Goal: Obtain resource: Download file/media

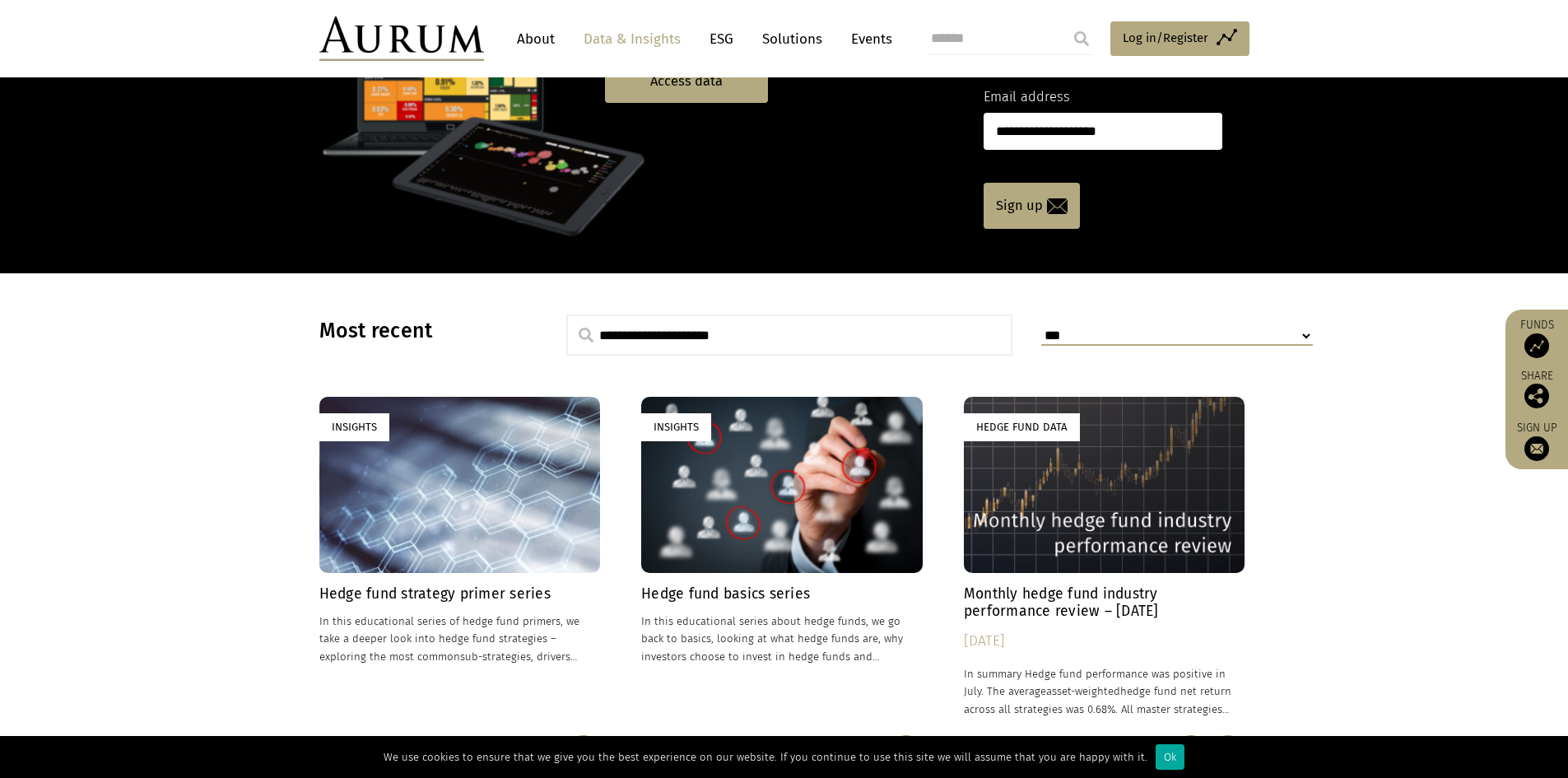
scroll to position [229, 0]
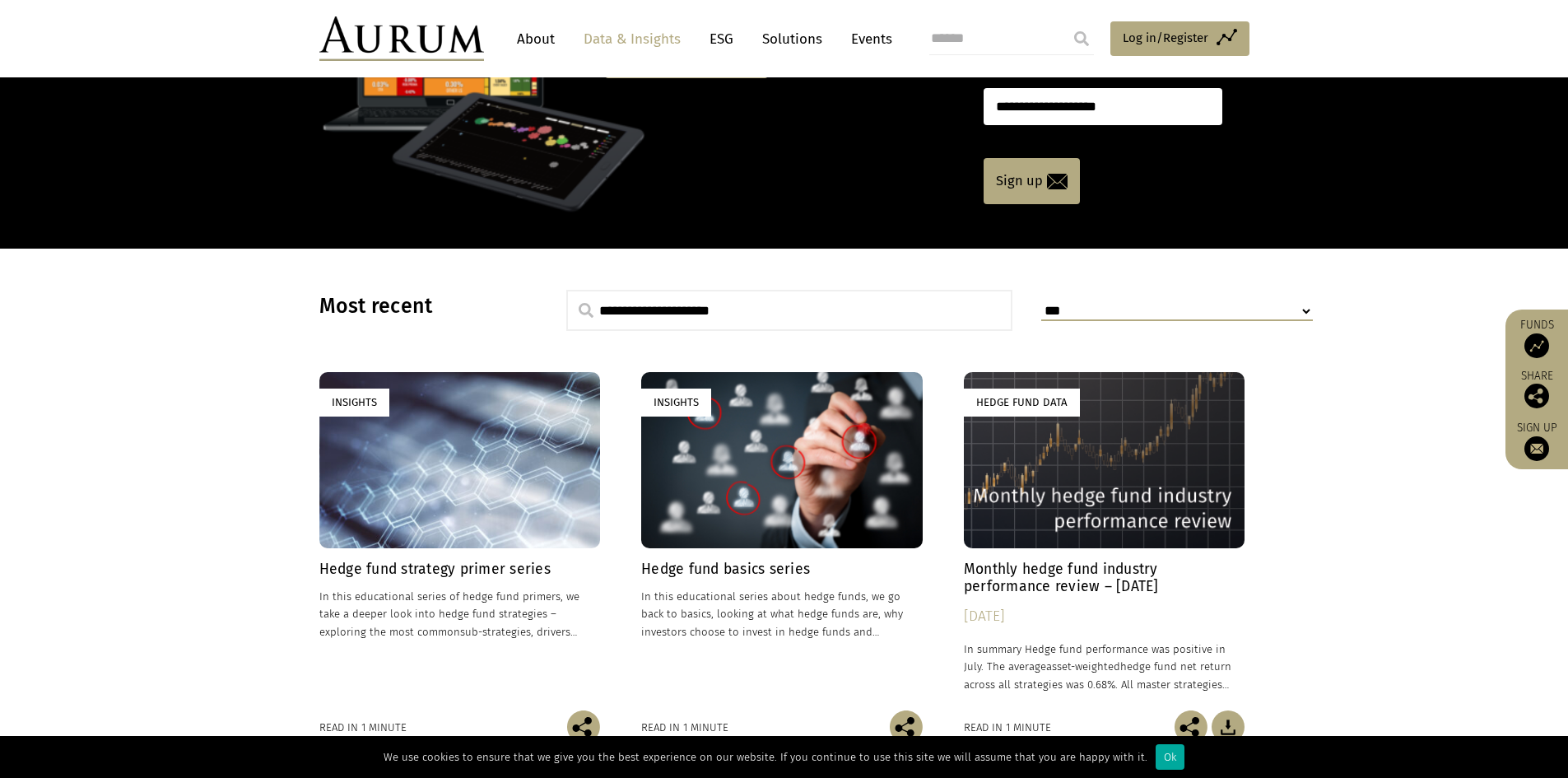
click at [1228, 311] on select "**********" at bounding box center [1177, 311] width 271 height 19
select select "**********"
click at [1041, 302] on select "**********" at bounding box center [1177, 311] width 271 height 19
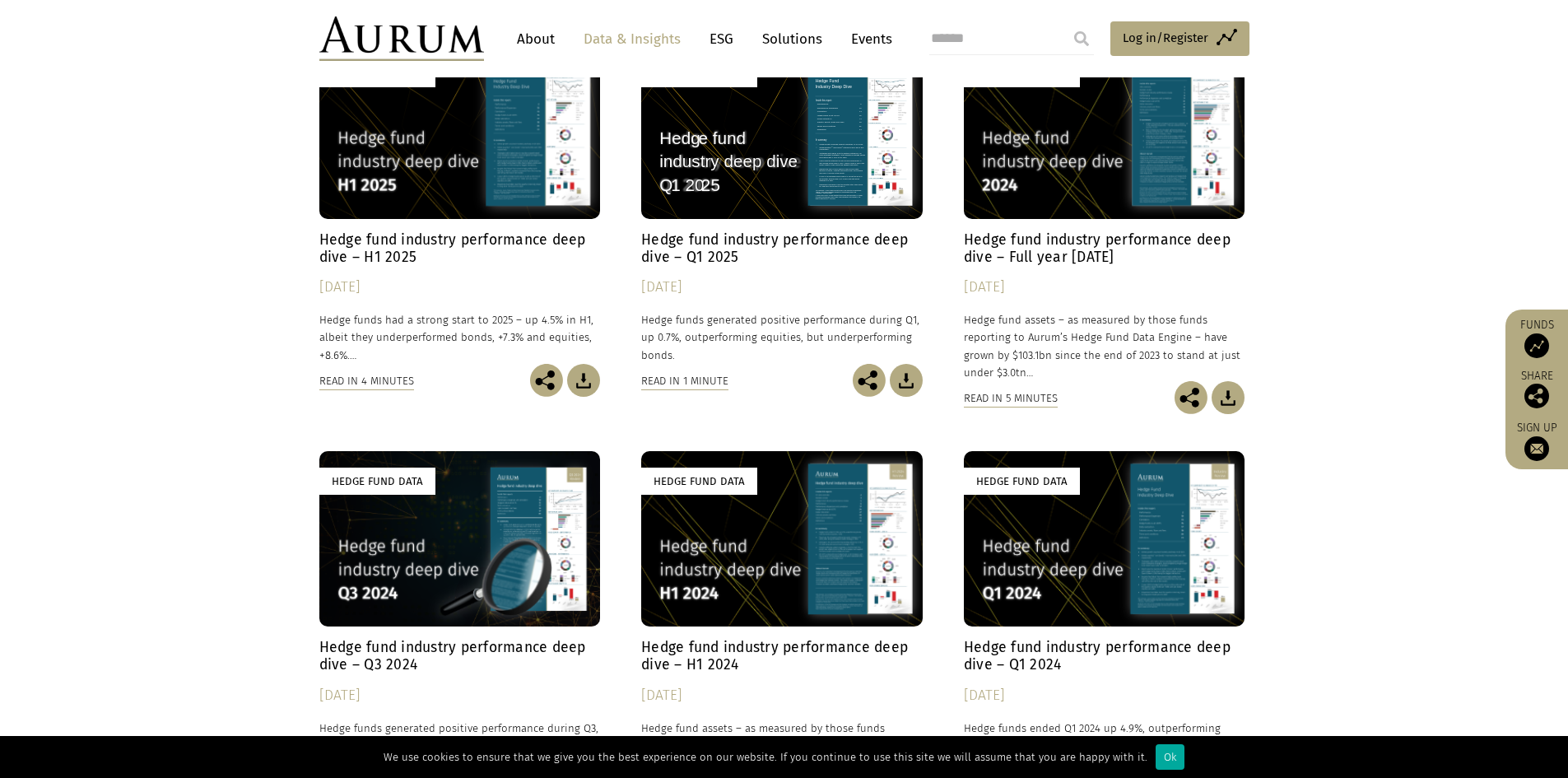
scroll to position [805, 0]
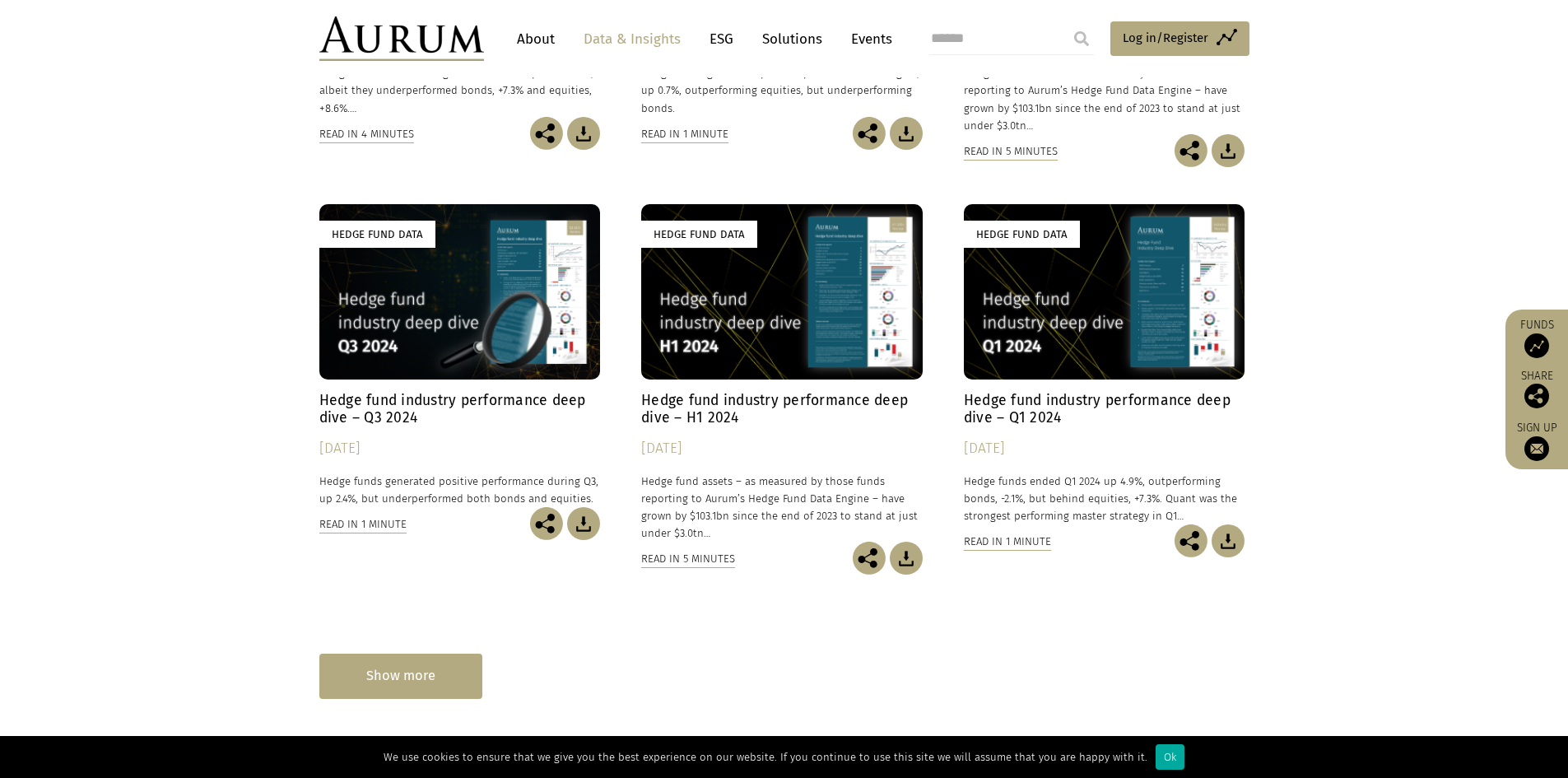
click at [461, 682] on div "Show more" at bounding box center [401, 676] width 163 height 46
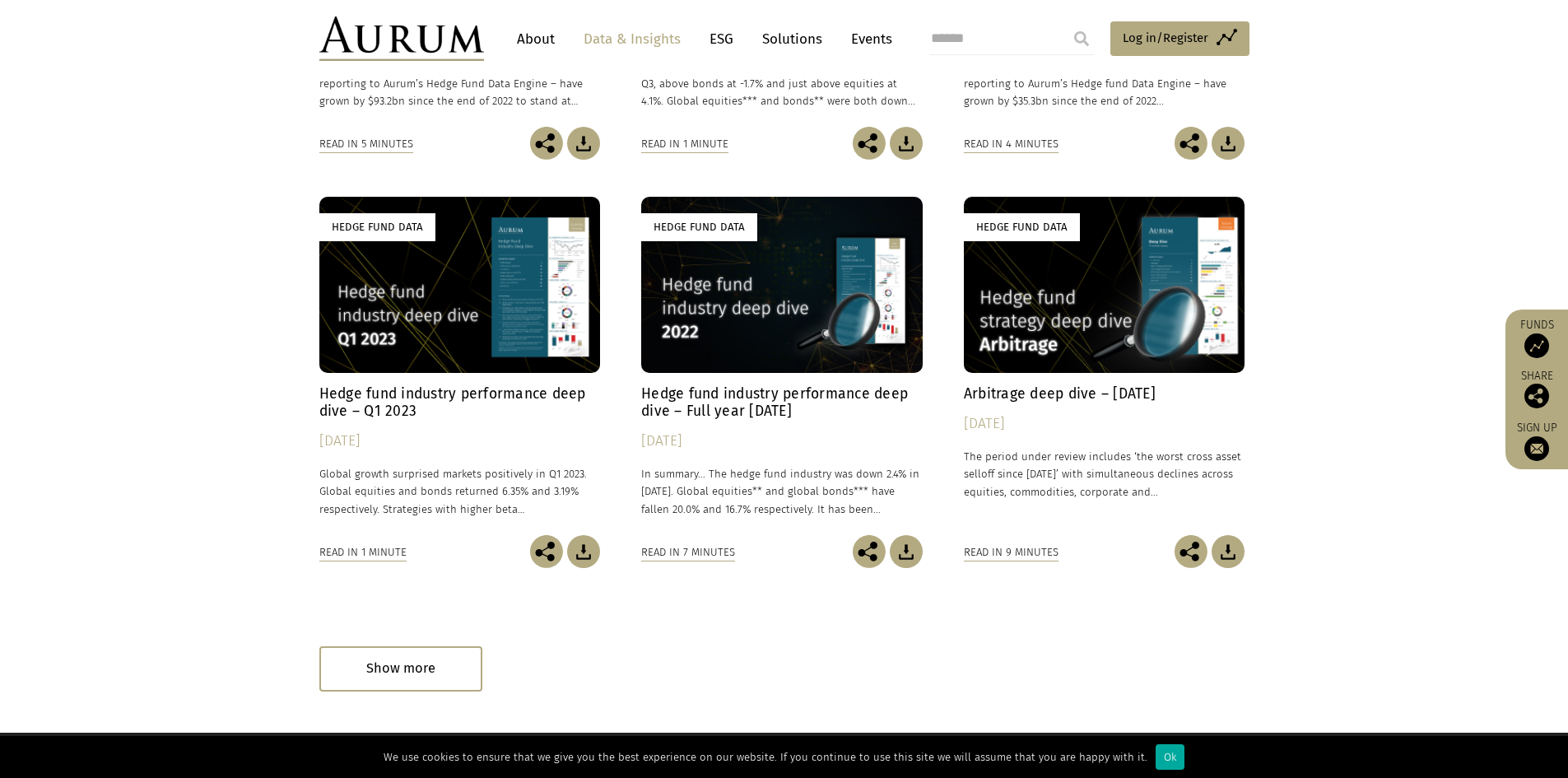
scroll to position [1710, 0]
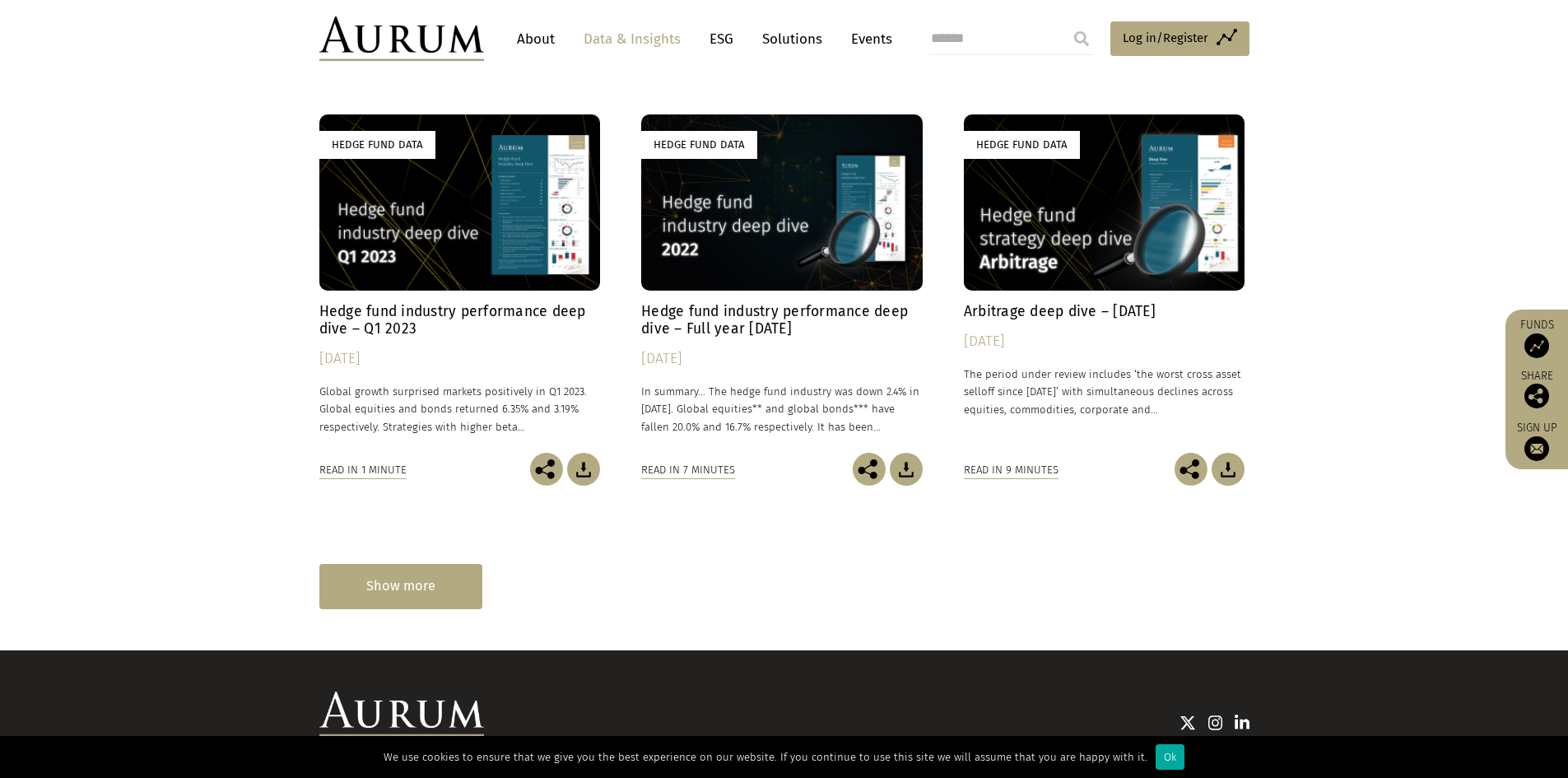
click at [450, 607] on div "Show more" at bounding box center [401, 587] width 163 height 46
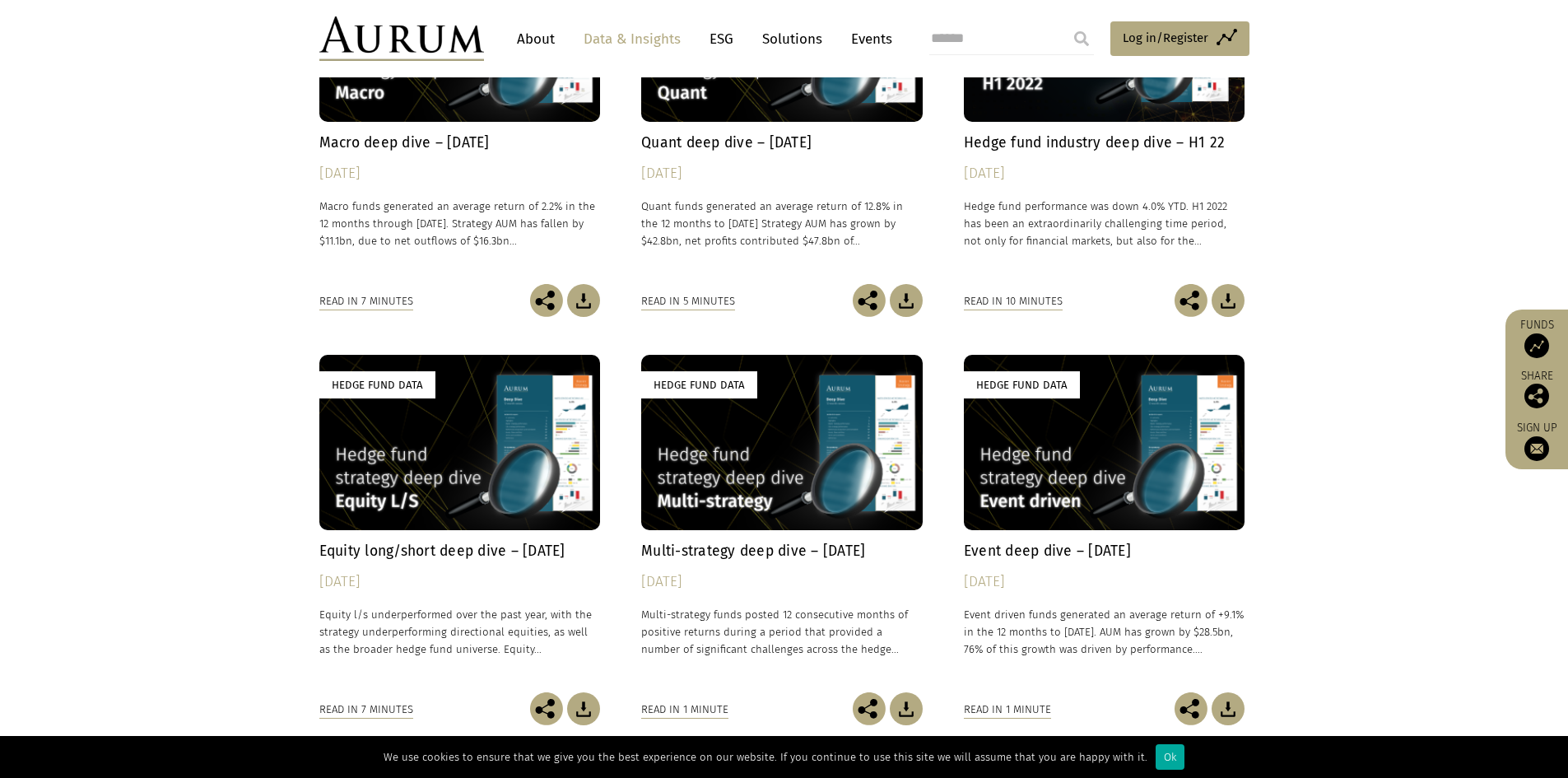
scroll to position [2451, 0]
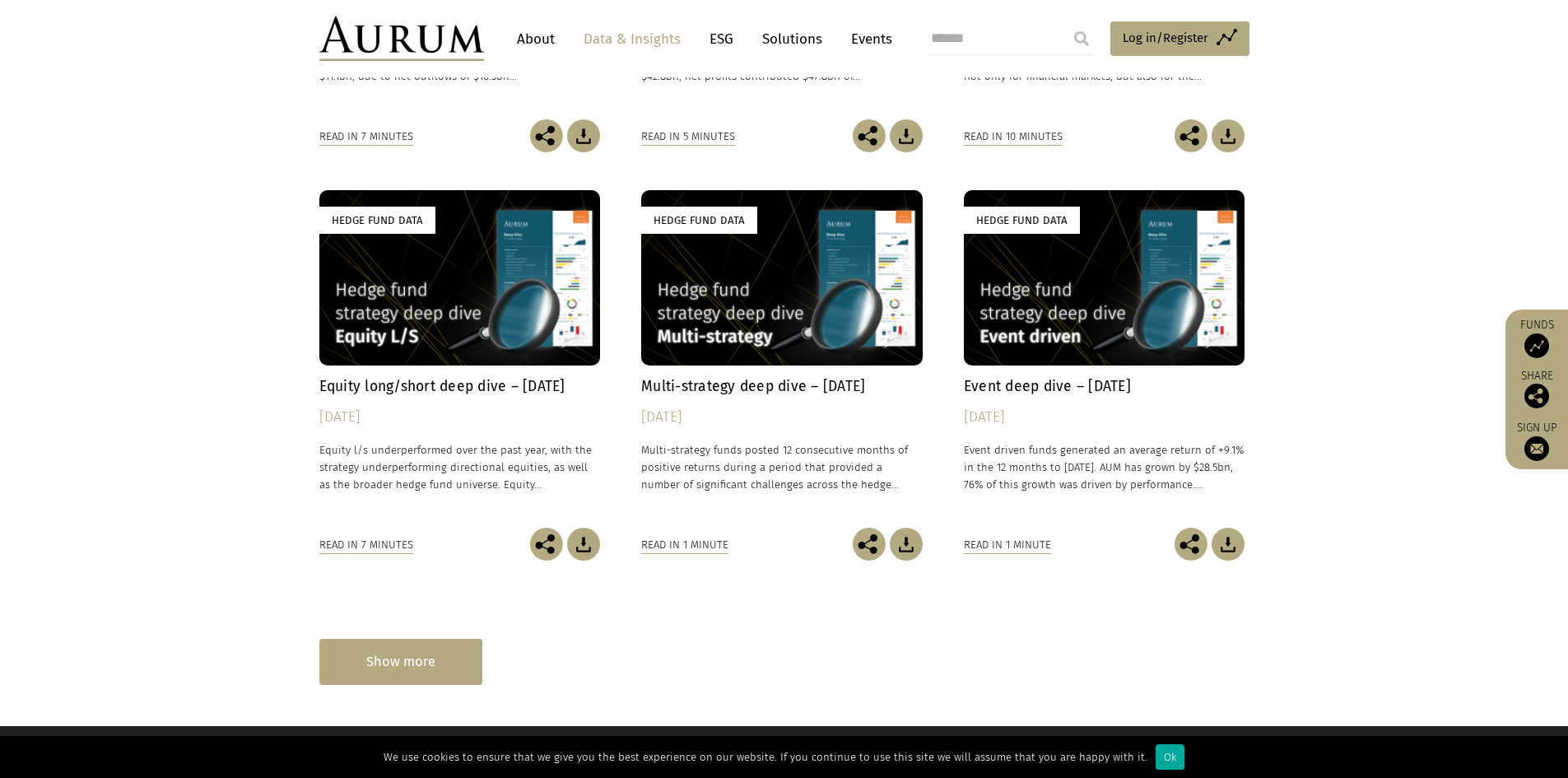
click at [397, 654] on div "Show more" at bounding box center [401, 661] width 163 height 46
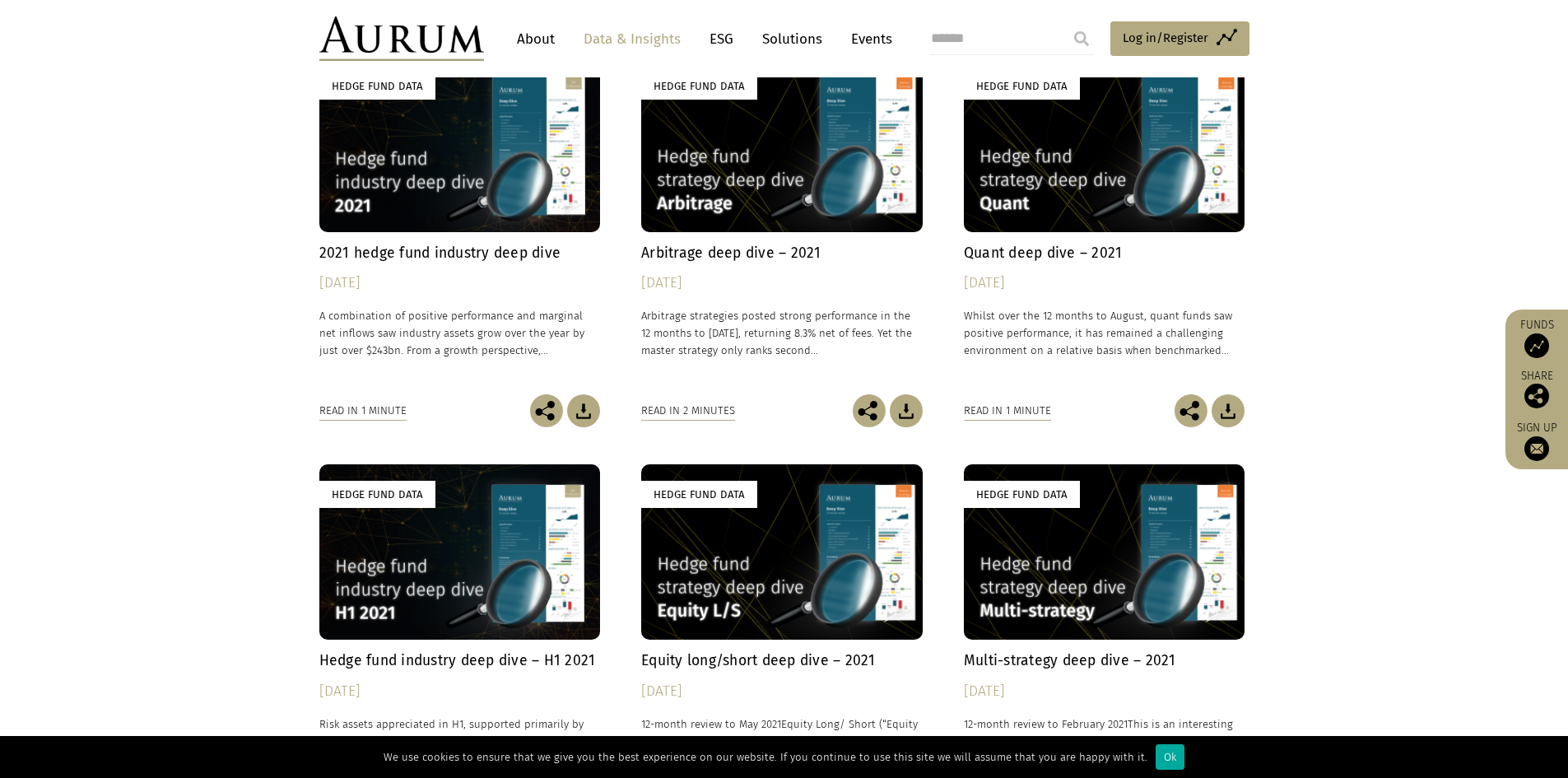
scroll to position [3322, 0]
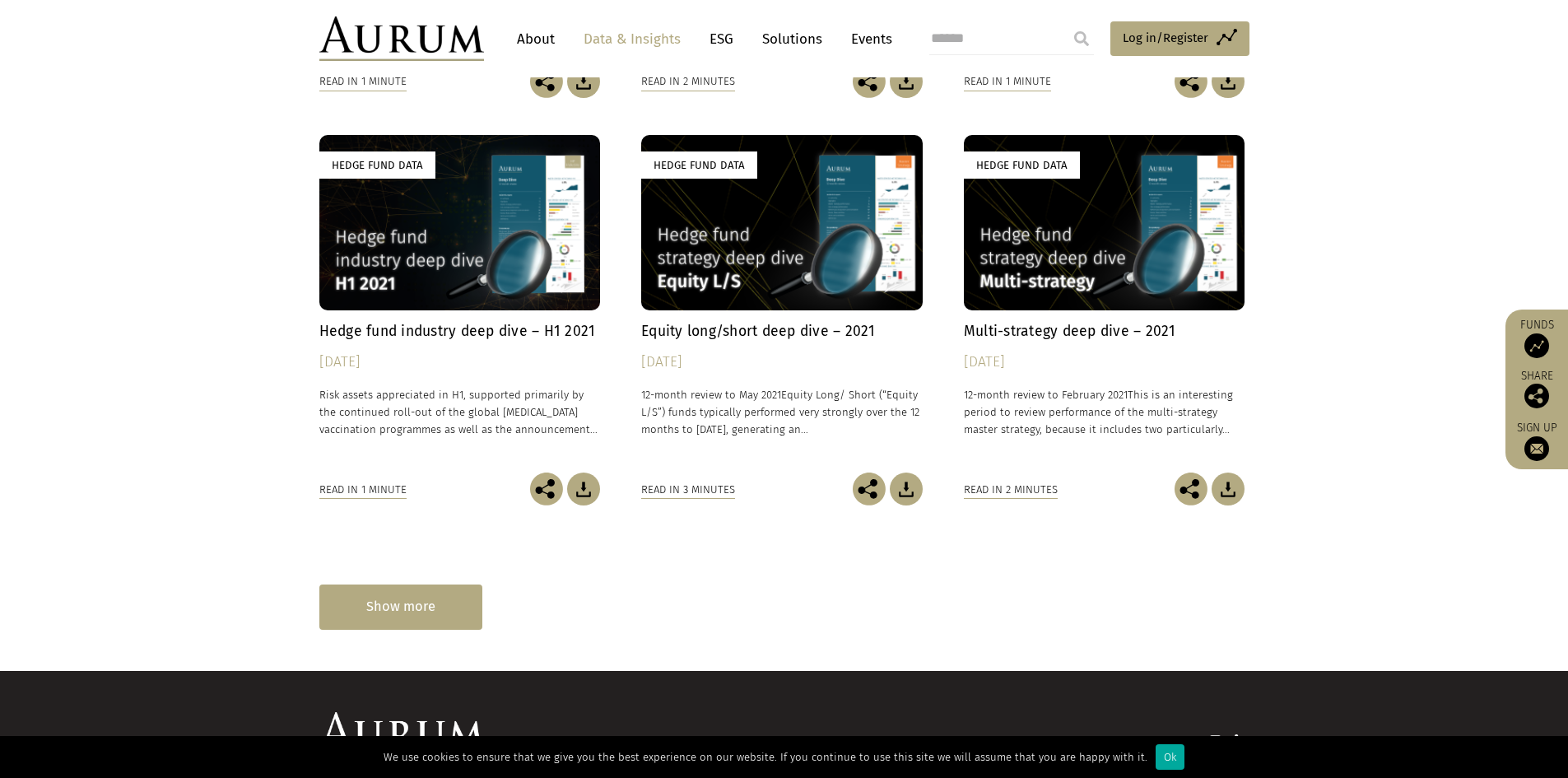
click at [414, 599] on div "Show more" at bounding box center [401, 607] width 163 height 46
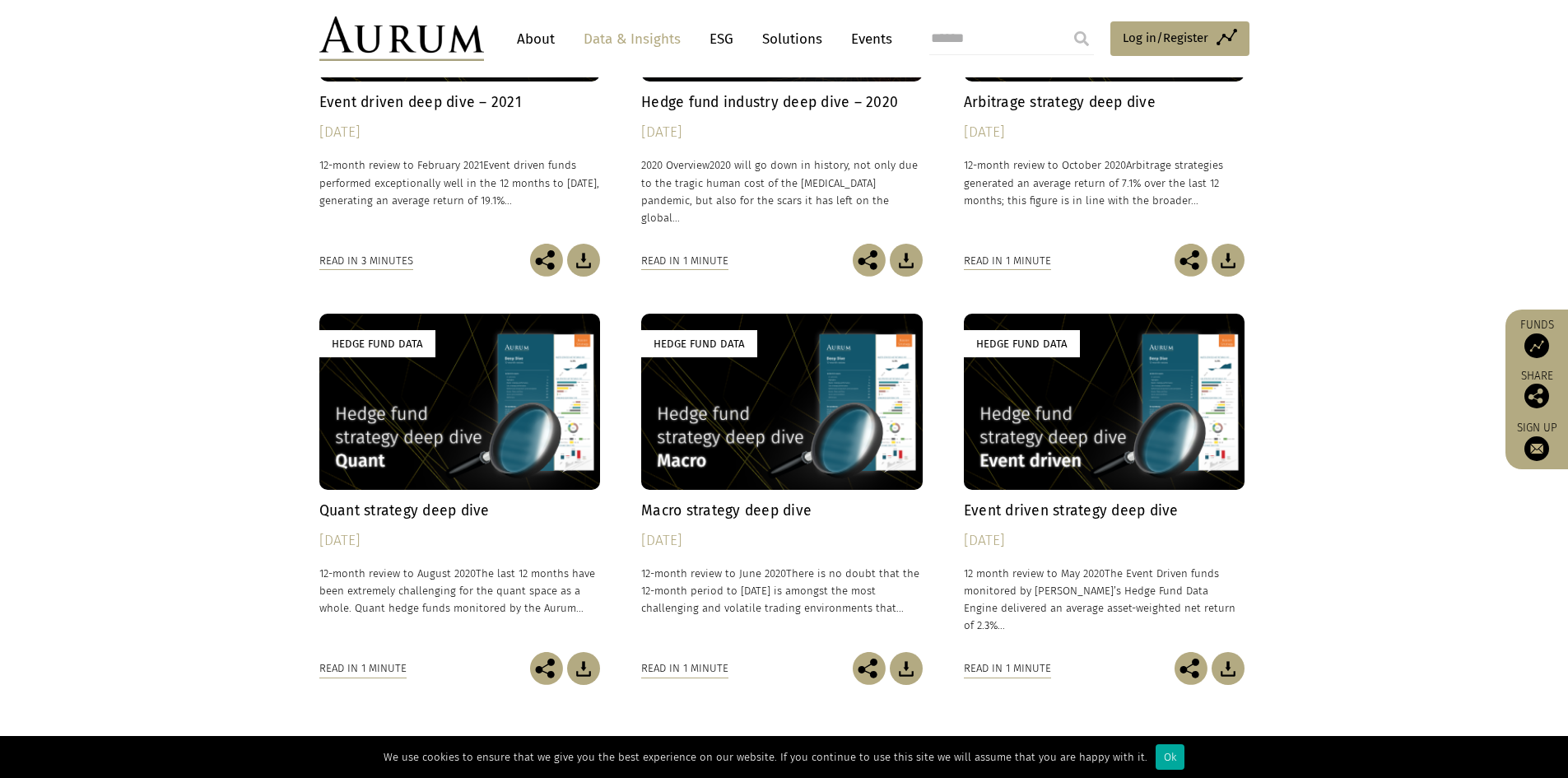
scroll to position [4250, 0]
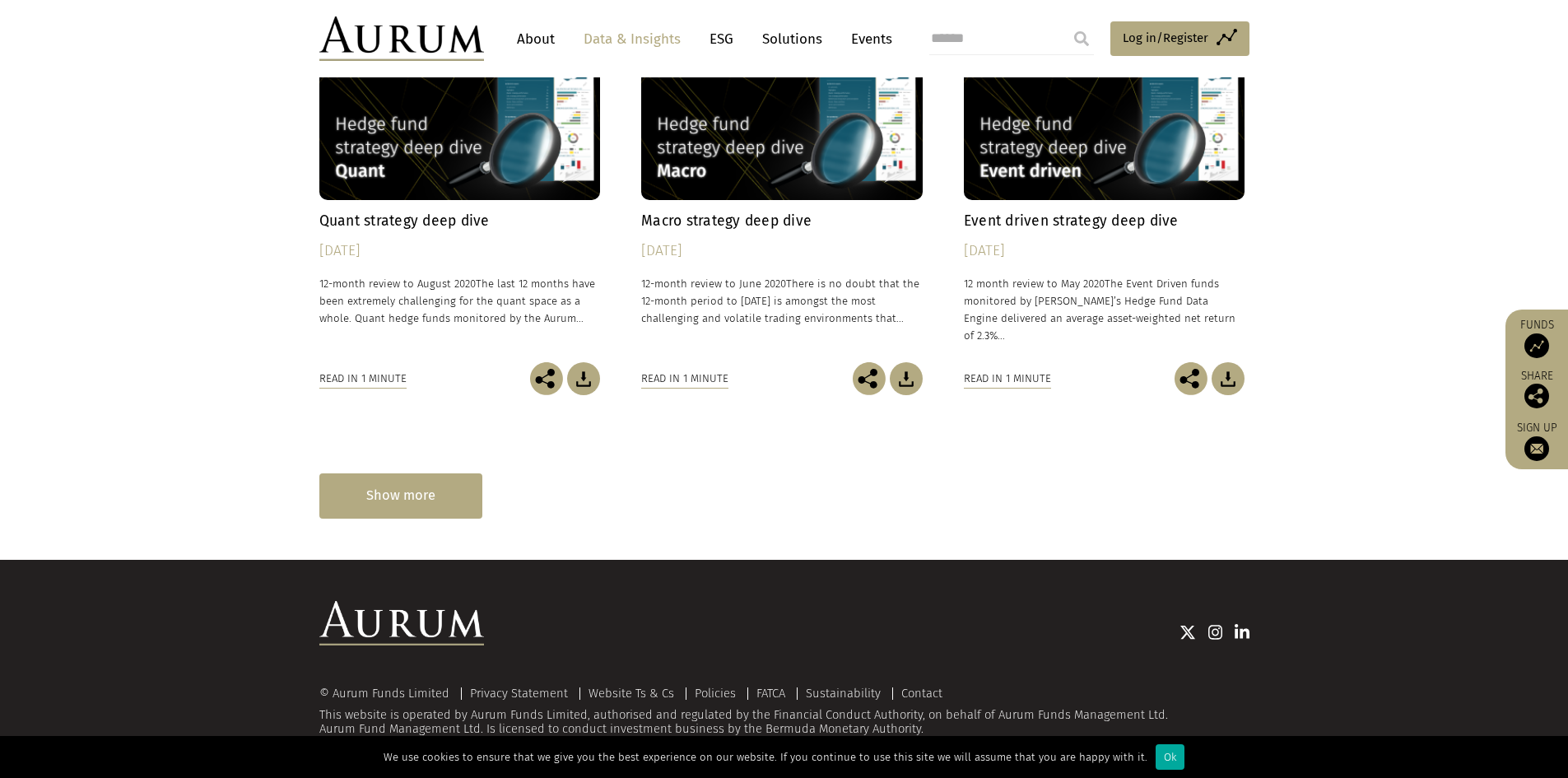
click at [417, 517] on div "Show more" at bounding box center [401, 495] width 163 height 46
click at [413, 505] on div "Show more" at bounding box center [401, 495] width 163 height 46
click at [394, 500] on div "Show more" at bounding box center [401, 495] width 163 height 46
click at [393, 491] on div "Show more" at bounding box center [401, 495] width 163 height 46
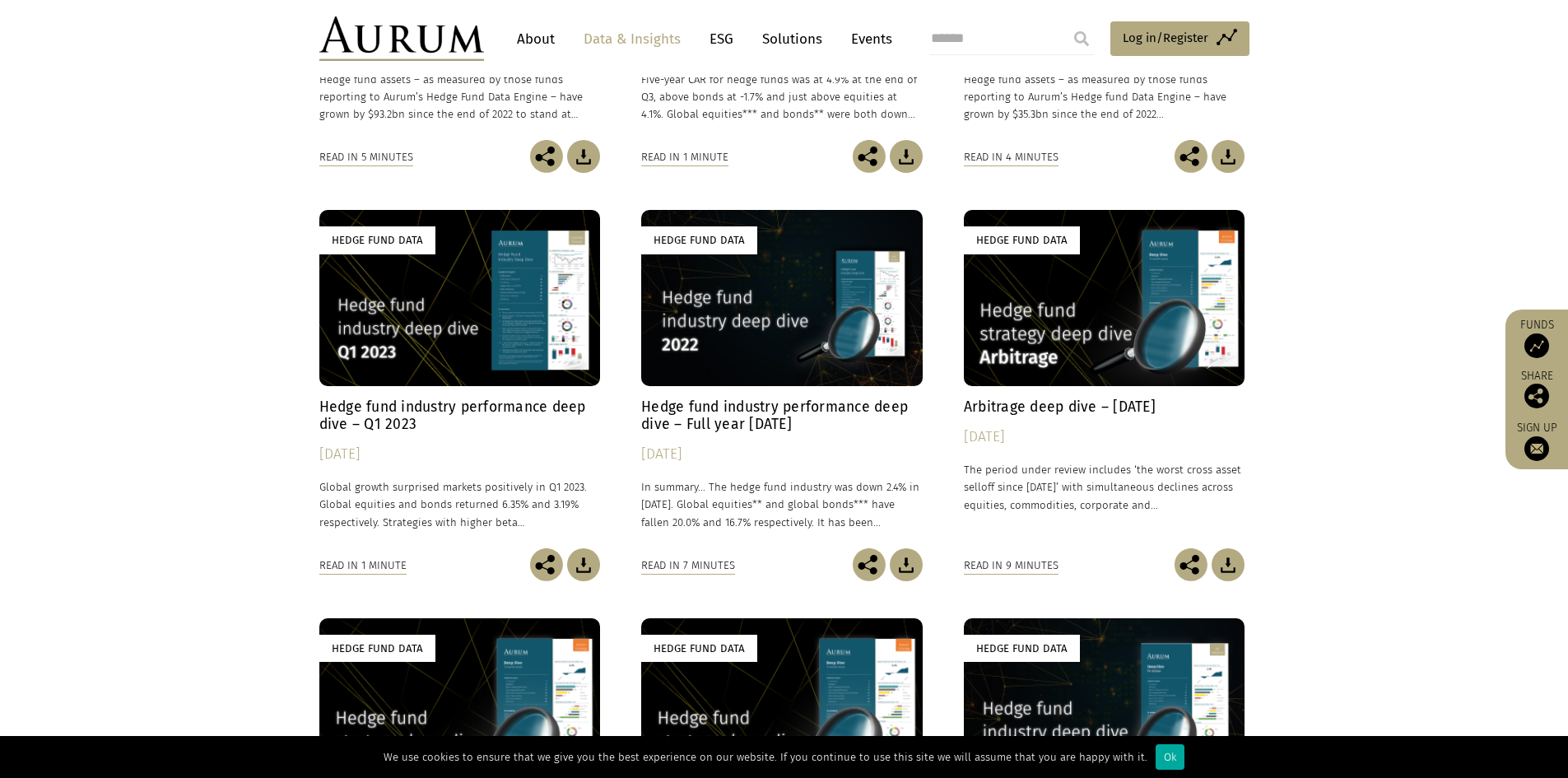
scroll to position [2026, 0]
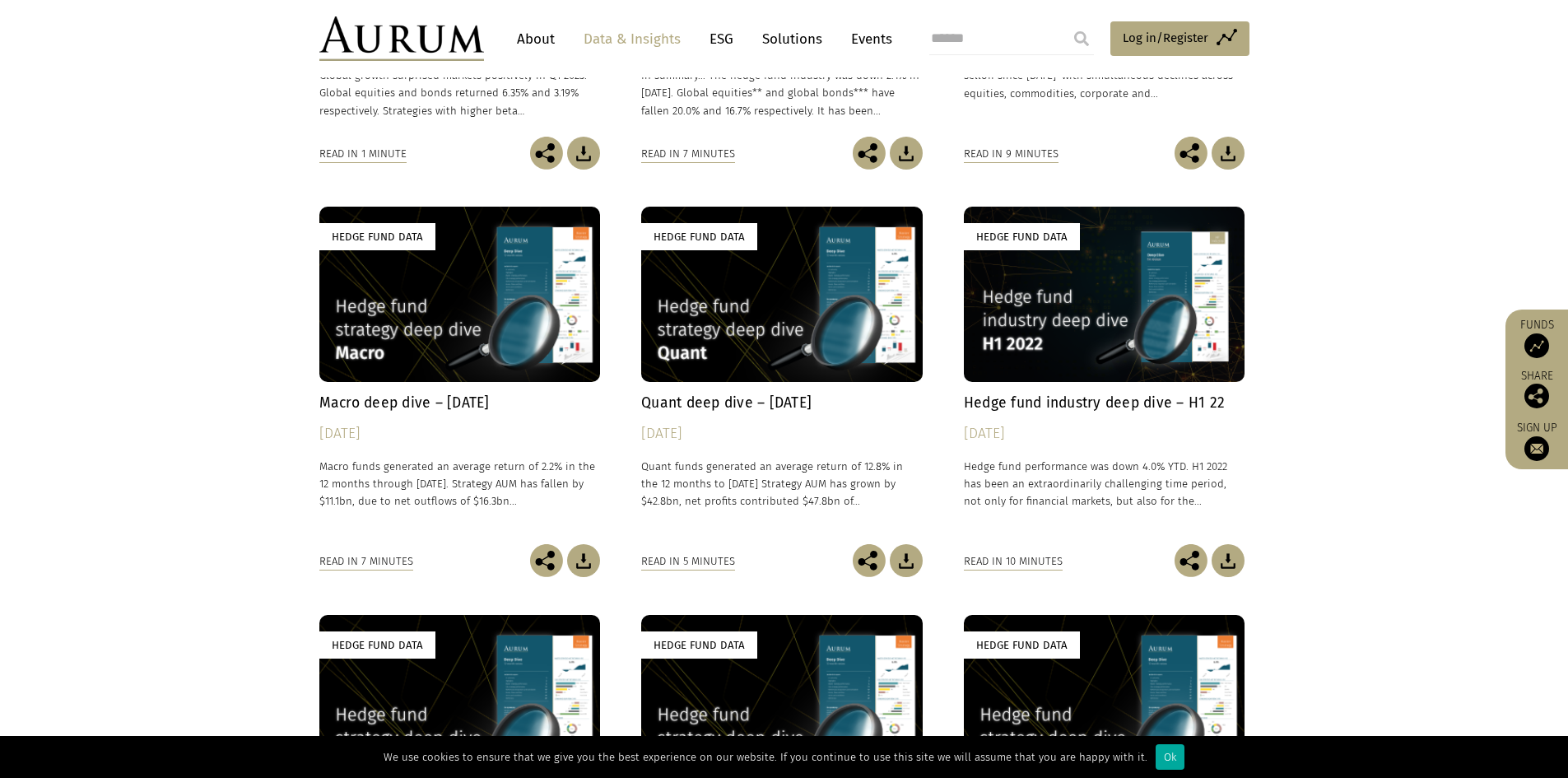
click at [705, 406] on h4 "Quant deep dive – [DATE]" at bounding box center [782, 402] width 282 height 18
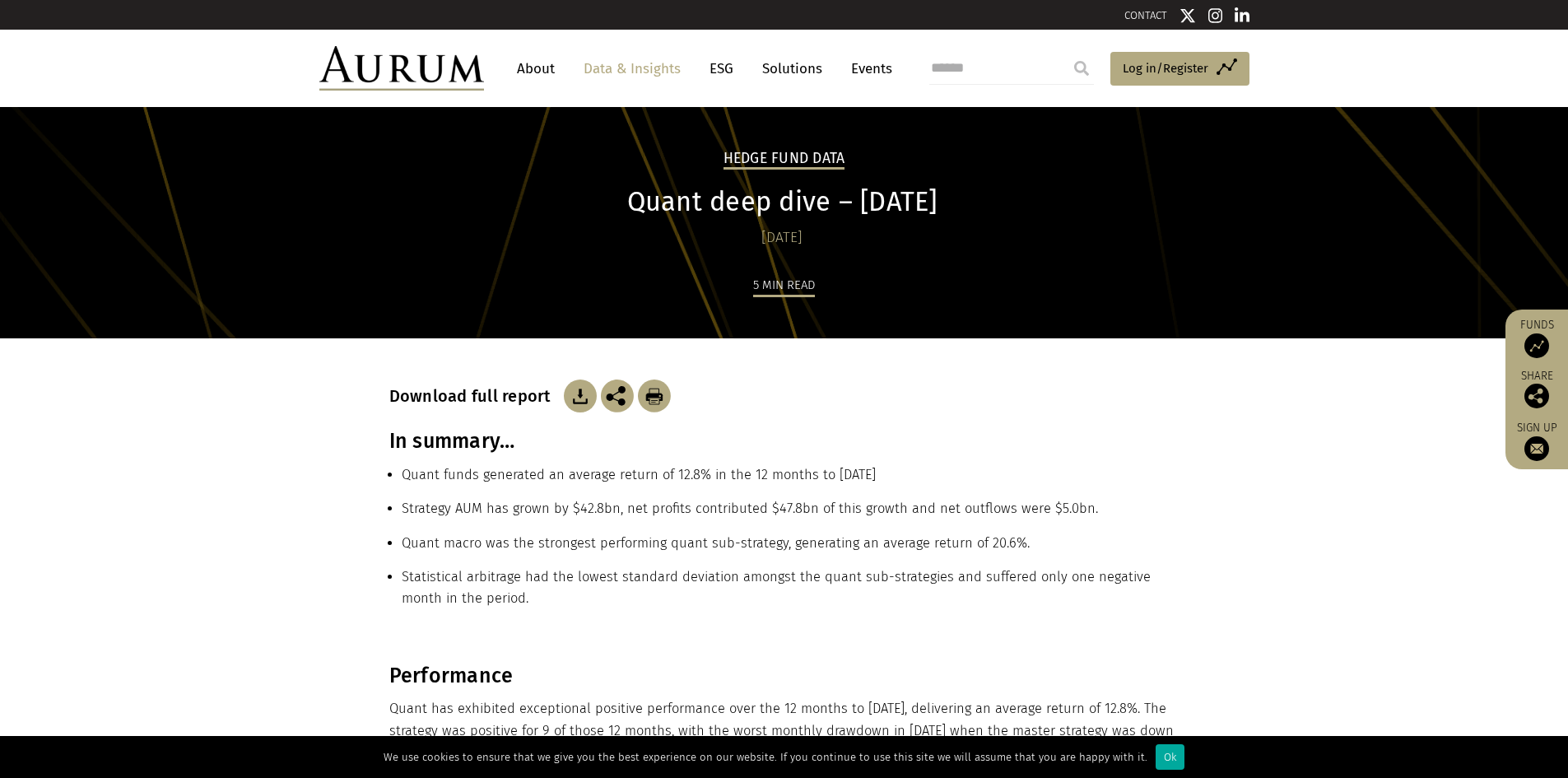
click at [573, 385] on img at bounding box center [580, 395] width 33 height 33
click at [990, 66] on input "search" at bounding box center [1011, 68] width 165 height 33
type input "*********"
click at [1065, 52] on input "submit" at bounding box center [1081, 68] width 33 height 33
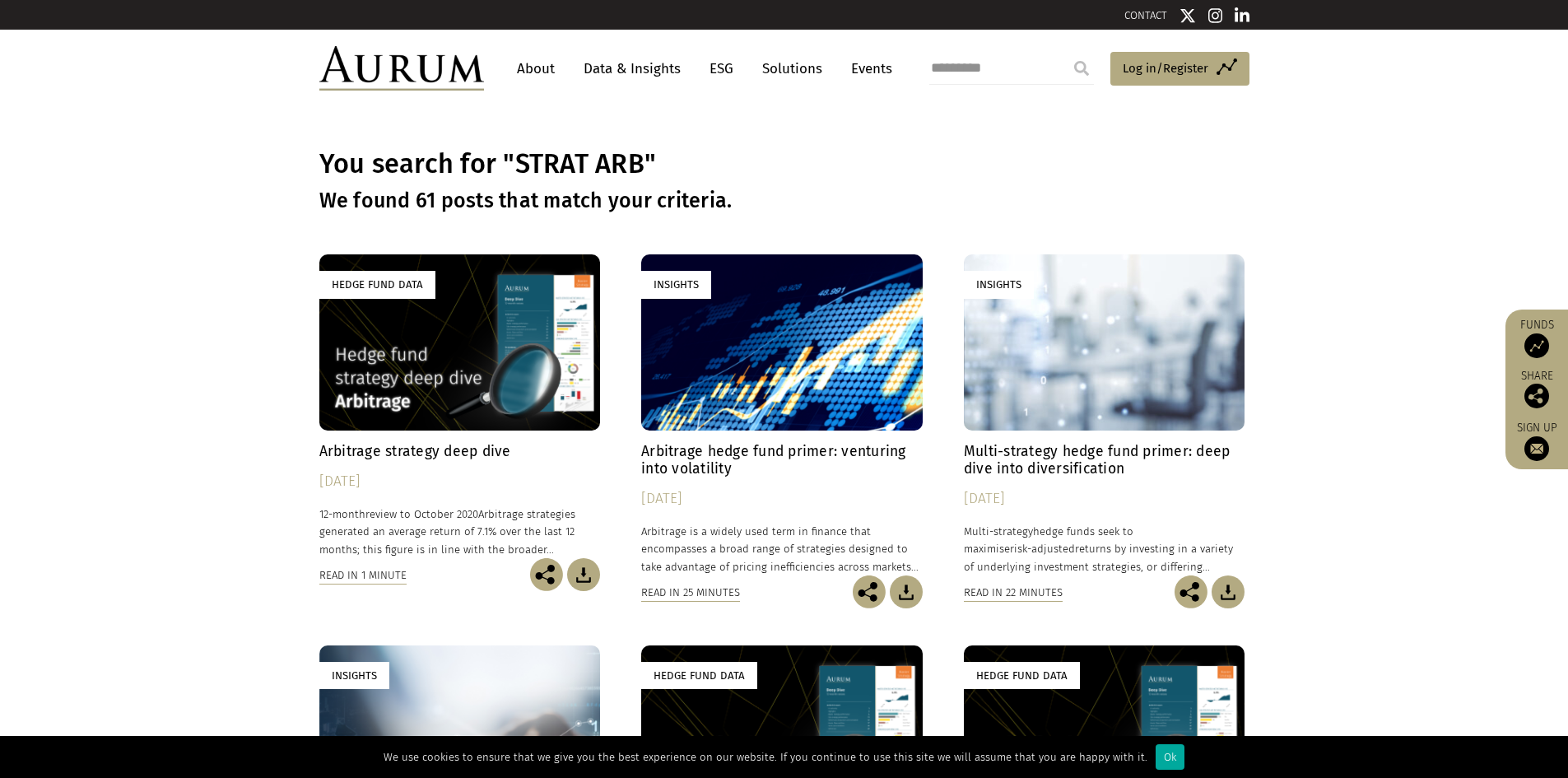
drag, startPoint x: 999, startPoint y: 71, endPoint x: 889, endPoint y: 74, distance: 110.0
click at [889, 74] on div "About Data & Insights ESG Solutions Events ********* Access Funds Log in/Regist…" at bounding box center [784, 69] width 930 height 45
type input "*****"
click at [1065, 52] on input "submit" at bounding box center [1081, 68] width 33 height 33
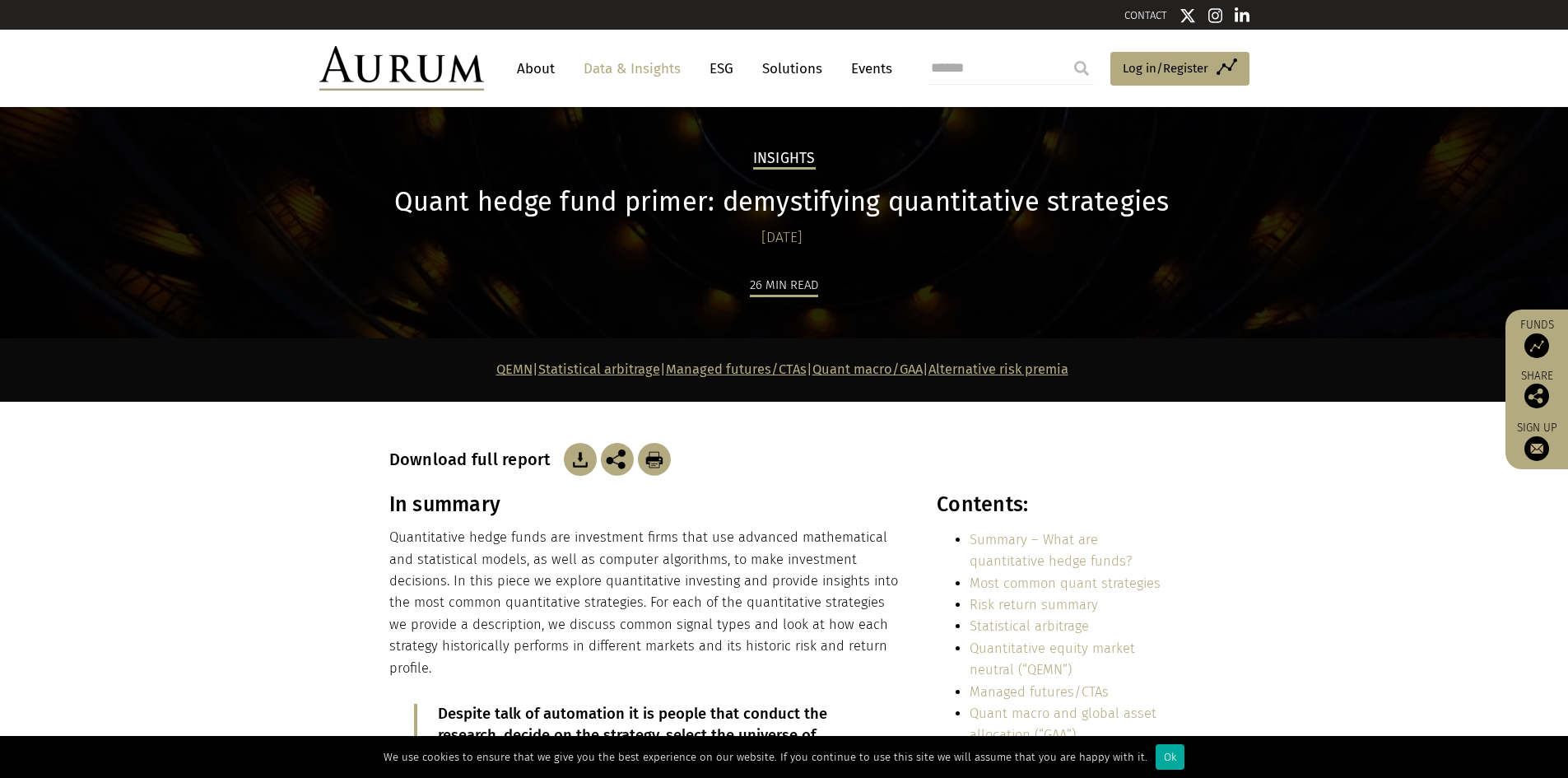
click at [591, 460] on img at bounding box center [580, 458] width 33 height 33
click at [584, 460] on img at bounding box center [580, 458] width 33 height 33
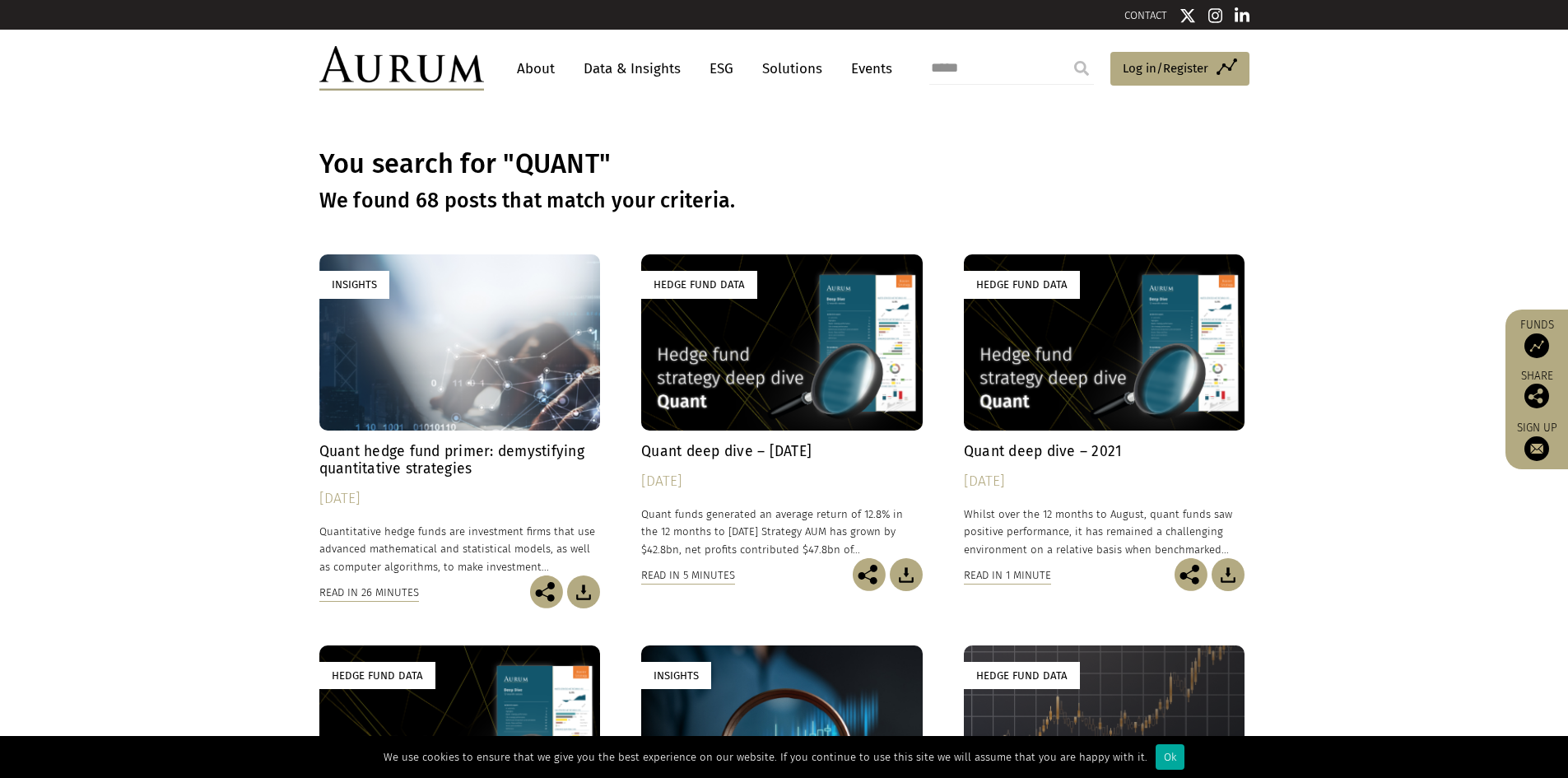
click at [769, 448] on h4 "Quant deep dive – [DATE]" at bounding box center [782, 451] width 282 height 18
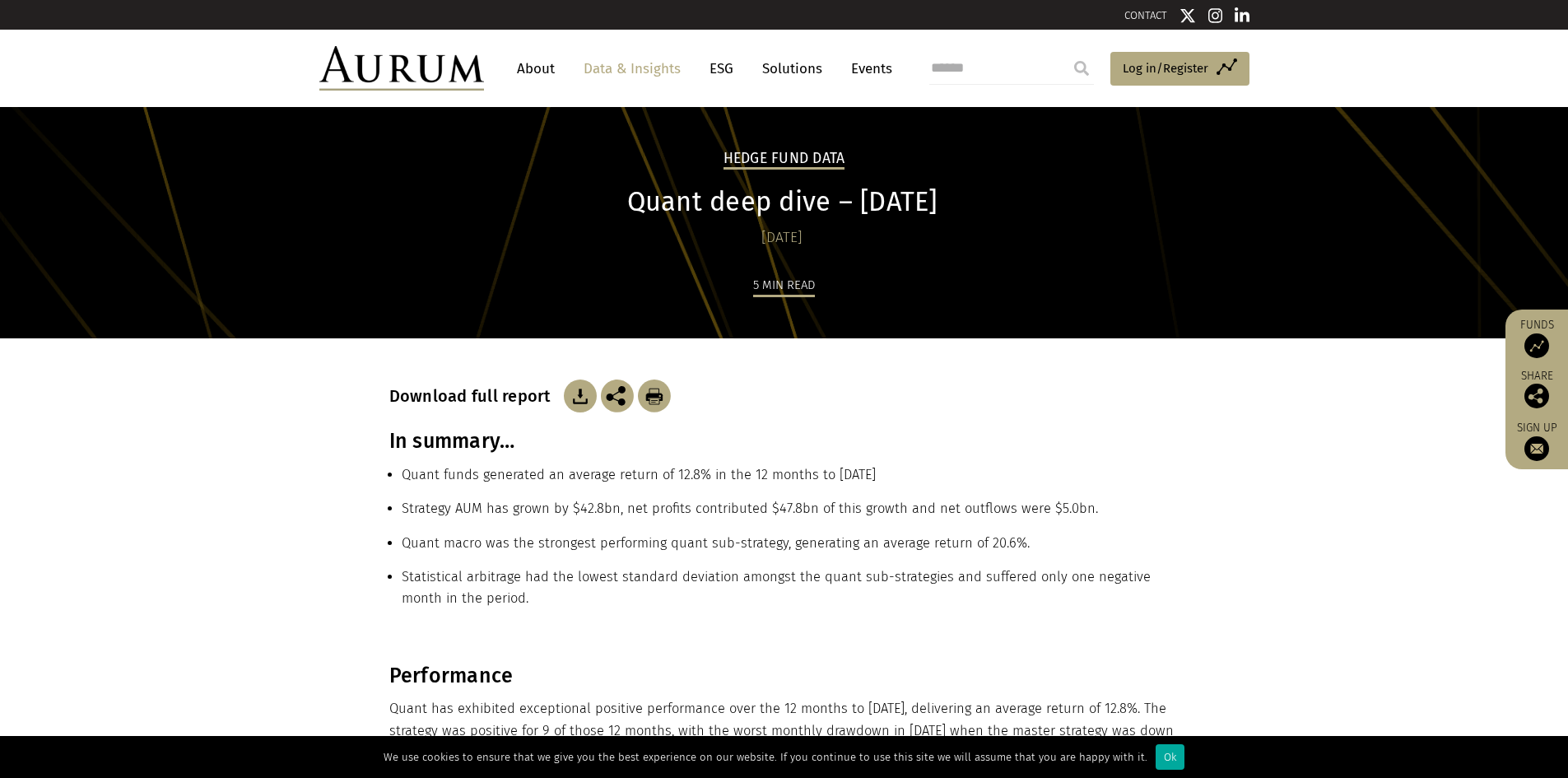
click at [585, 400] on img at bounding box center [580, 395] width 33 height 33
